Goal: Go to known website: Go to known website

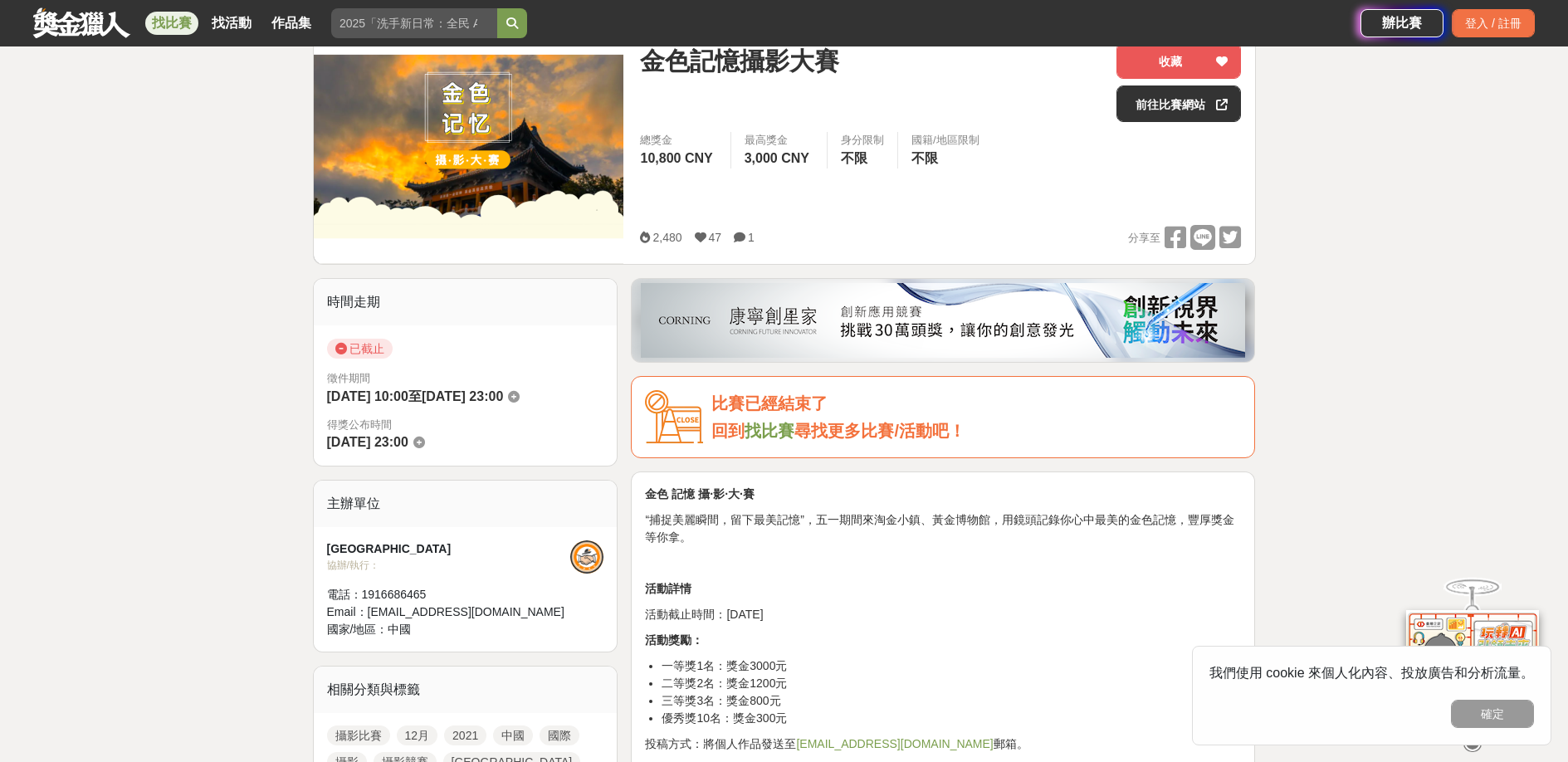
scroll to position [64, 0]
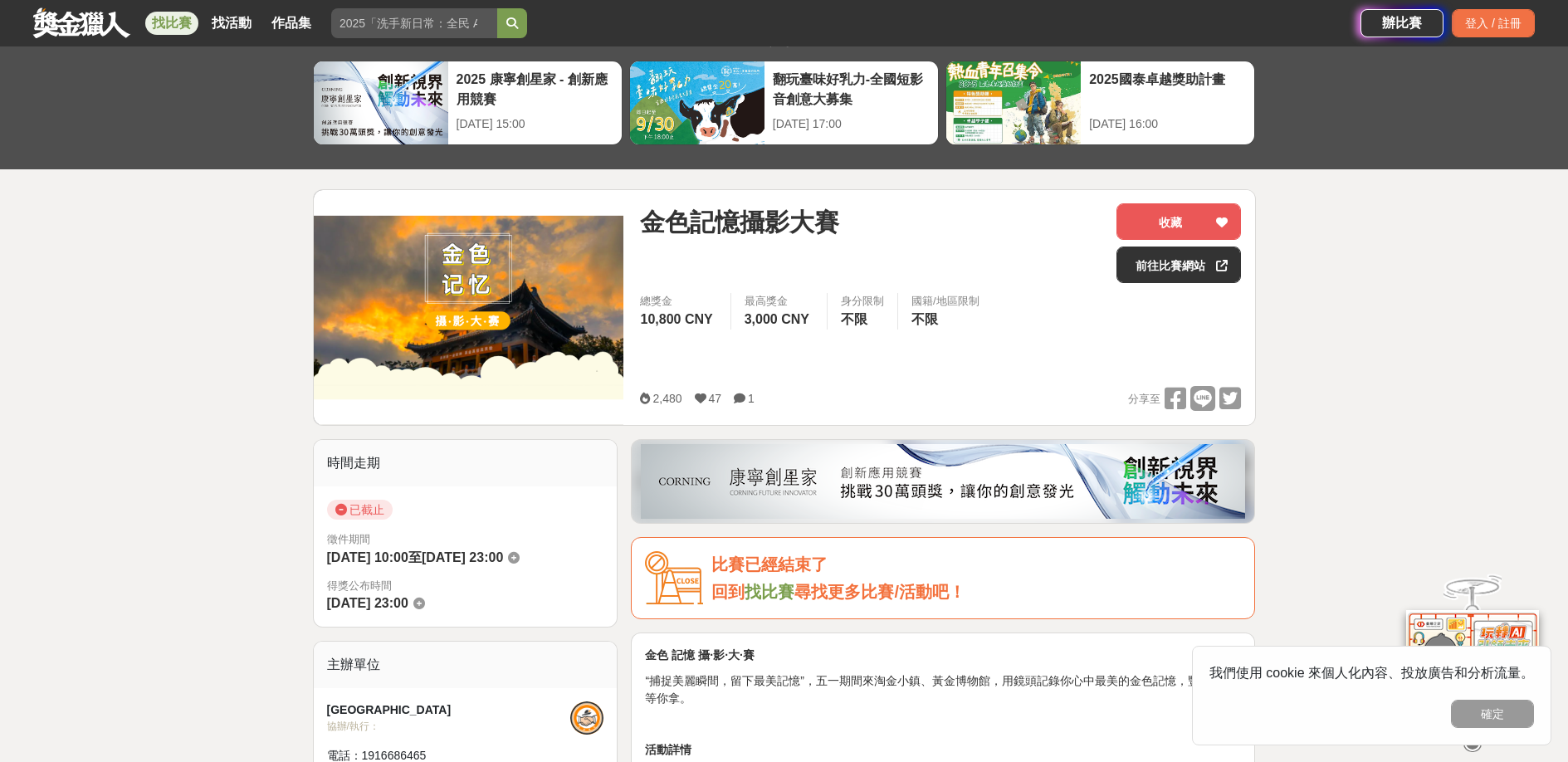
click at [497, 308] on img at bounding box center [468, 307] width 310 height 234
click at [469, 303] on img at bounding box center [468, 307] width 310 height 234
click at [1199, 263] on link "前往比賽網站" at bounding box center [1179, 265] width 124 height 37
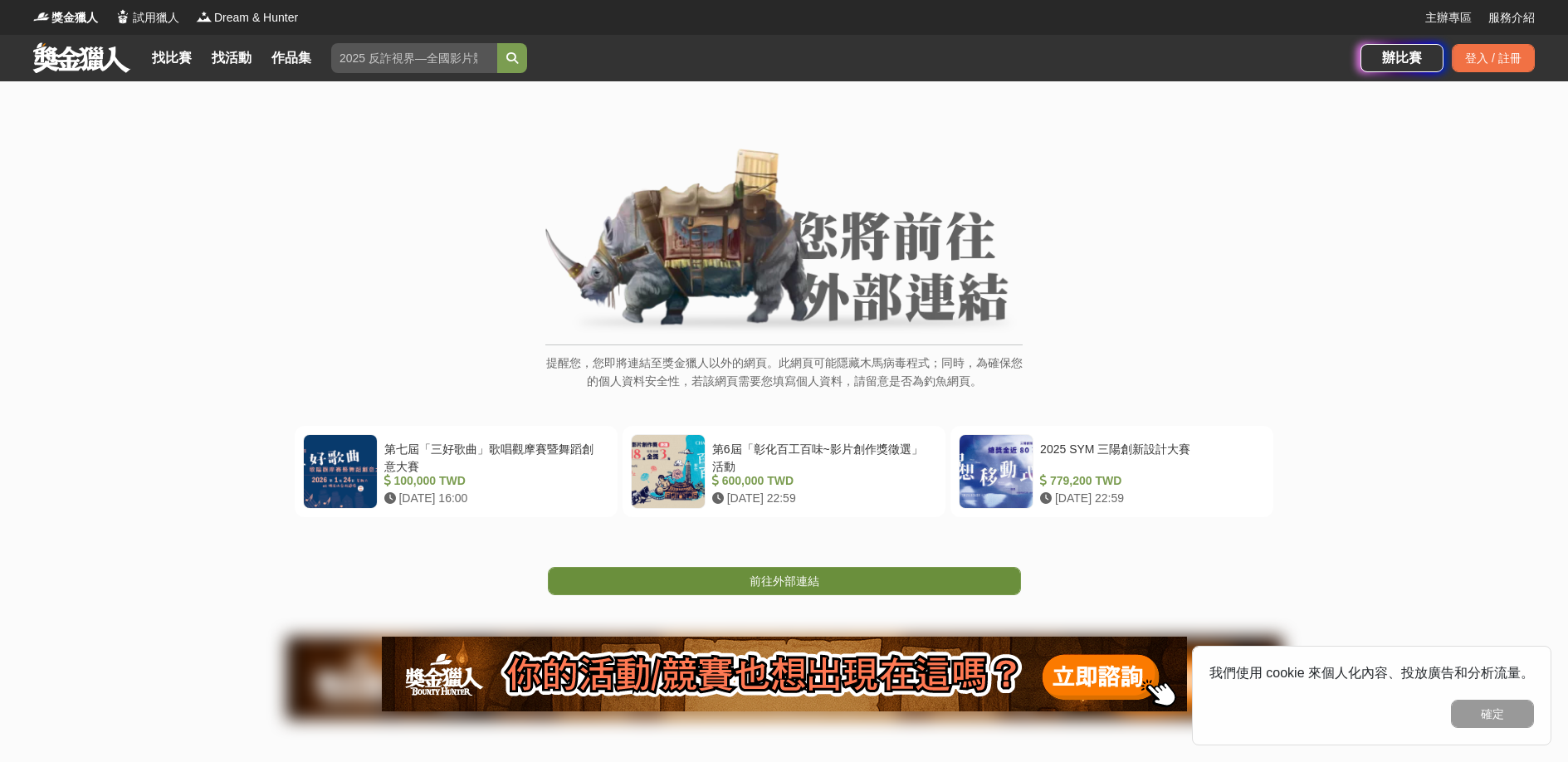
click at [821, 582] on link "前往外部連結" at bounding box center [784, 581] width 473 height 28
